Goal: Book appointment/travel/reservation

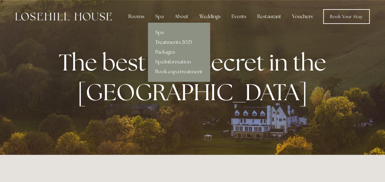
click at [164, 42] on link "Treatments 2025" at bounding box center [179, 42] width 62 height 10
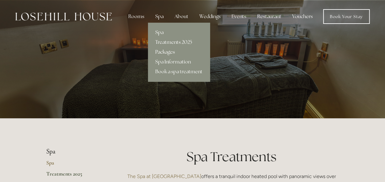
click at [165, 52] on link "Packages" at bounding box center [179, 52] width 62 height 10
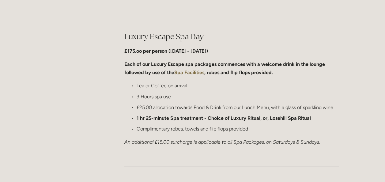
scroll to position [612, 0]
